Goal: Find specific page/section: Find specific page/section

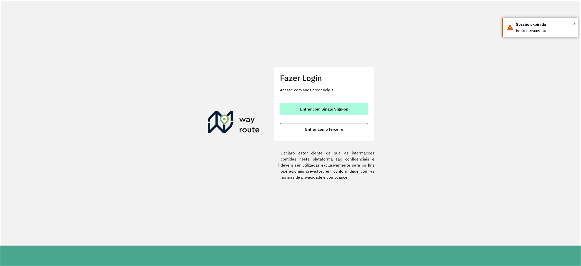
click at [346, 108] on span "Entrar com Single Sign-on" at bounding box center [324, 109] width 48 height 4
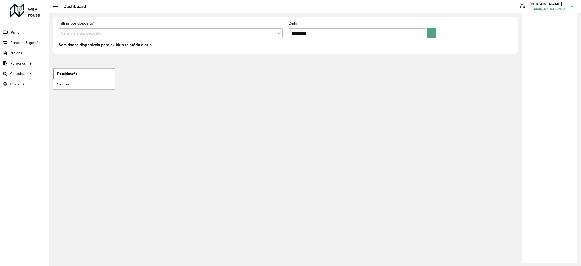
click at [54, 73] on link "Roteirização" at bounding box center [84, 74] width 62 height 10
click at [66, 81] on span "Setores" at bounding box center [63, 83] width 12 height 5
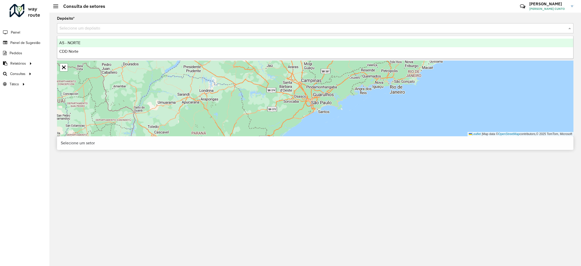
click at [139, 32] on div "Selecione um depósito" at bounding box center [315, 28] width 517 height 10
click at [136, 28] on input "text" at bounding box center [311, 28] width 502 height 6
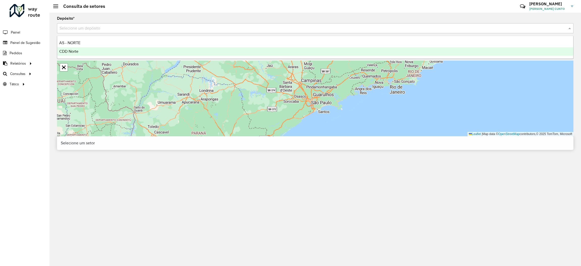
click at [121, 58] on ng-dropdown-panel "AS - NORTE CDD Norte" at bounding box center [315, 47] width 517 height 23
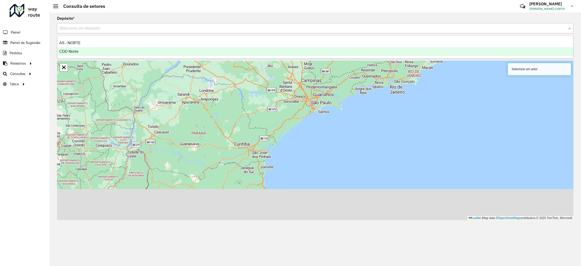
click at [121, 54] on div "CDD Norte" at bounding box center [315, 51] width 516 height 9
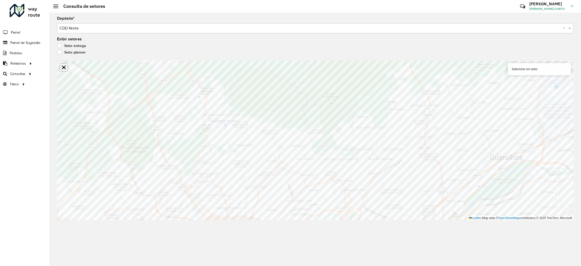
click at [67, 71] on link "Abrir mapa em tela cheia" at bounding box center [64, 68] width 8 height 8
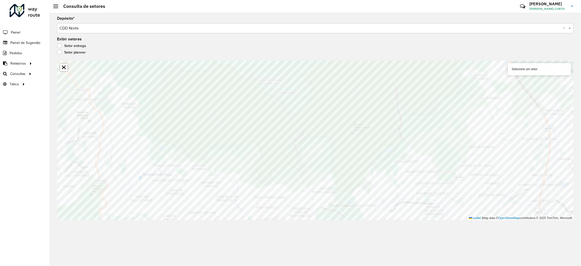
click at [67, 71] on div at bounding box center [64, 67] width 9 height 9
click at [66, 70] on link "Abrir mapa em tela cheia" at bounding box center [64, 68] width 8 height 8
